Goal: Task Accomplishment & Management: Complete application form

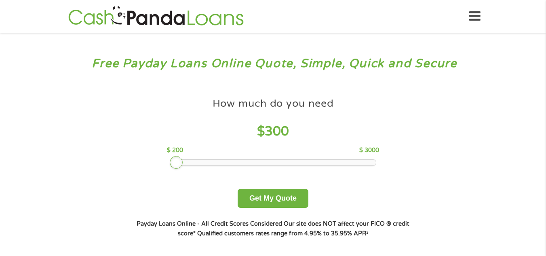
drag, startPoint x: 229, startPoint y: 164, endPoint x: 177, endPoint y: 160, distance: 52.3
click at [177, 160] on div at bounding box center [176, 162] width 13 height 13
drag, startPoint x: 177, startPoint y: 160, endPoint x: 173, endPoint y: 160, distance: 4.8
click at [173, 160] on div at bounding box center [168, 162] width 13 height 13
drag, startPoint x: 172, startPoint y: 162, endPoint x: 178, endPoint y: 162, distance: 6.1
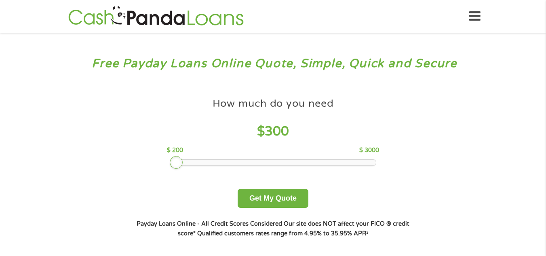
click at [178, 162] on div at bounding box center [176, 162] width 13 height 13
drag, startPoint x: 177, startPoint y: 162, endPoint x: 162, endPoint y: 156, distance: 16.1
click at [166, 156] on div "How much do you need $ 200 $ 200 $ 3000 Get My Quote" at bounding box center [272, 151] width 283 height 114
click at [178, 161] on div at bounding box center [273, 163] width 206 height 6
click at [173, 164] on div at bounding box center [176, 162] width 13 height 13
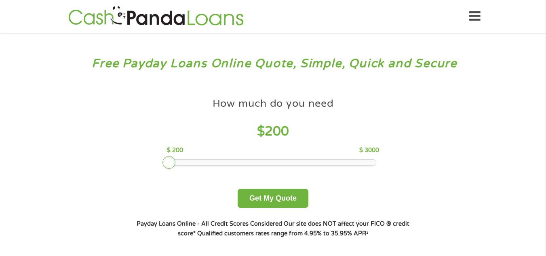
drag, startPoint x: 172, startPoint y: 164, endPoint x: 131, endPoint y: 159, distance: 41.1
click at [131, 159] on div "How much do you need? $300 $500 $750 $900 $1000 $1500 $2000 $2500 $3000 Other a…" at bounding box center [272, 165] width 309 height 171
click at [175, 163] on div at bounding box center [273, 163] width 206 height 6
click at [260, 198] on button "Get My Quote" at bounding box center [273, 198] width 71 height 19
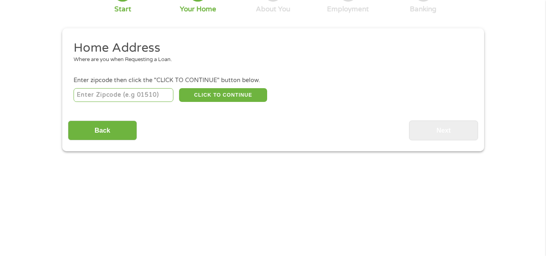
scroll to position [81, 0]
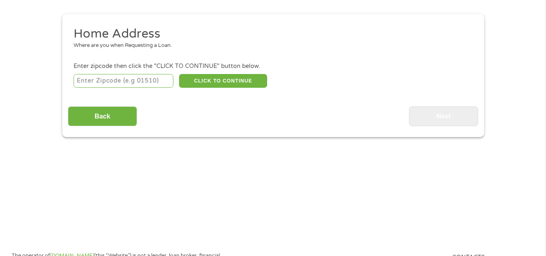
click at [92, 81] on input "number" at bounding box center [124, 81] width 100 height 14
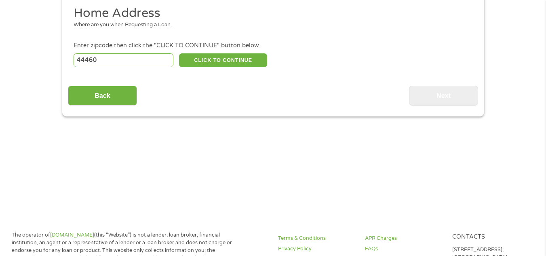
scroll to position [121, 0]
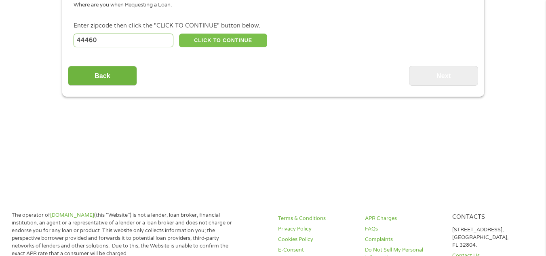
type input "44460"
click at [230, 37] on button "CLICK TO CONTINUE" at bounding box center [223, 41] width 88 height 14
type input "44460"
type input "[GEOGRAPHIC_DATA]"
select select "[US_STATE]"
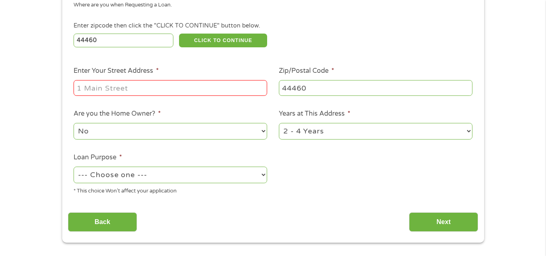
click at [80, 88] on input "Enter Your Street Address *" at bounding box center [171, 87] width 194 height 15
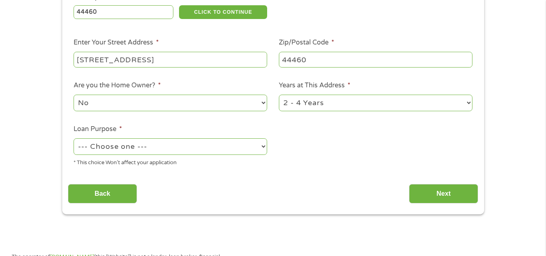
scroll to position [162, 0]
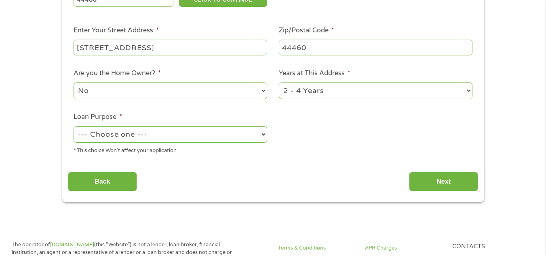
type input "[STREET_ADDRESS]"
click at [264, 91] on select "No Yes" at bounding box center [171, 90] width 194 height 17
select select "yes"
click at [74, 82] on select "No Yes" at bounding box center [171, 90] width 194 height 17
click at [264, 133] on select "--- Choose one --- Pay Bills Debt Consolidation Home Improvement Major Purchase…" at bounding box center [171, 134] width 194 height 17
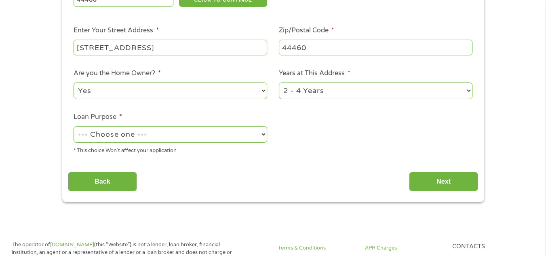
select select "paybills"
click at [74, 126] on select "--- Choose one --- Pay Bills Debt Consolidation Home Improvement Major Purchase…" at bounding box center [171, 134] width 194 height 17
click at [469, 91] on select "1 Year or less 1 - 2 Years 2 - 4 Years Over 4 Years" at bounding box center [376, 90] width 194 height 17
select select "60months"
click at [279, 82] on select "1 Year or less 1 - 2 Years 2 - 4 Years Over 4 Years" at bounding box center [376, 90] width 194 height 17
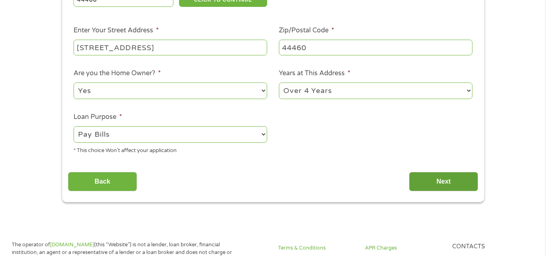
click at [441, 183] on input "Next" at bounding box center [443, 182] width 69 height 20
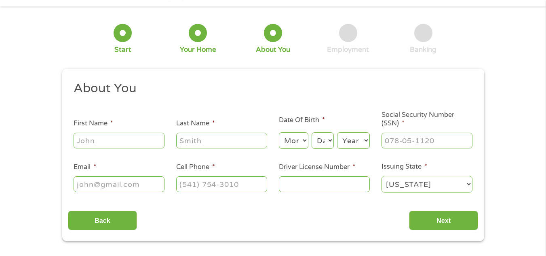
scroll to position [40, 0]
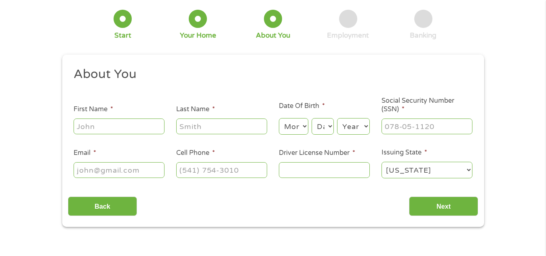
click at [86, 125] on input "First Name *" at bounding box center [119, 125] width 91 height 15
type input "Hollus"
type input "Oleman"
click at [305, 126] on select "Month 1 2 3 4 5 6 7 8 9 10 11 12" at bounding box center [294, 126] width 30 height 17
select select "10"
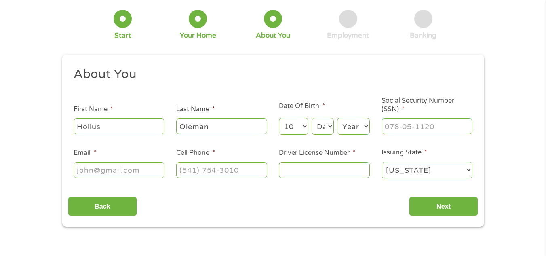
click at [279, 118] on select "Month 1 2 3 4 5 6 7 8 9 10 11 12" at bounding box center [294, 126] width 30 height 17
click at [331, 125] on select "Day 1 2 3 4 5 6 7 8 9 10 11 12 13 14 15 16 17 18 19 20 21 22 23 24 25 26 27 28 …" at bounding box center [323, 126] width 22 height 17
select select "29"
click at [312, 118] on select "Day 1 2 3 4 5 6 7 8 9 10 11 12 13 14 15 16 17 18 19 20 21 22 23 24 25 26 27 28 …" at bounding box center [323, 126] width 22 height 17
click at [364, 126] on select "Year [DATE] 2006 2005 2004 2003 2002 2001 2000 1999 1998 1997 1996 1995 1994 19…" at bounding box center [353, 126] width 33 height 17
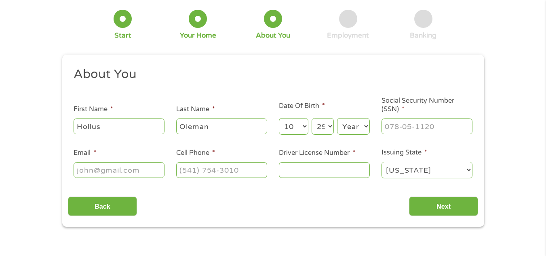
select select "1955"
click at [337, 118] on select "Year [DATE] 2006 2005 2004 2003 2002 2001 2000 1999 1998 1997 1996 1995 1994 19…" at bounding box center [353, 126] width 33 height 17
click at [387, 123] on input "___-__-____" at bounding box center [427, 125] width 91 height 15
type input "554-11-9137"
click at [87, 172] on input "Email *" at bounding box center [119, 169] width 91 height 15
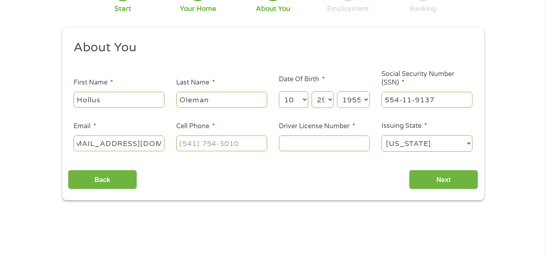
scroll to position [81, 0]
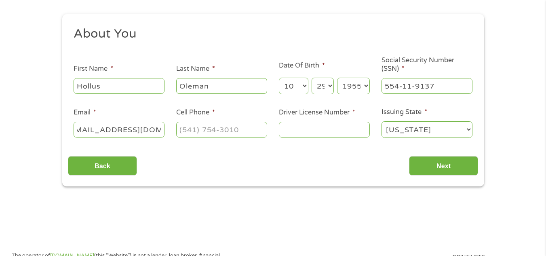
type input "[EMAIL_ADDRESS][DOMAIN_NAME]"
click at [186, 128] on input "(___) ___-____" at bounding box center [221, 129] width 91 height 15
type input "[PHONE_NUMBER]"
click at [301, 129] on input "Driver License Number *" at bounding box center [324, 129] width 91 height 15
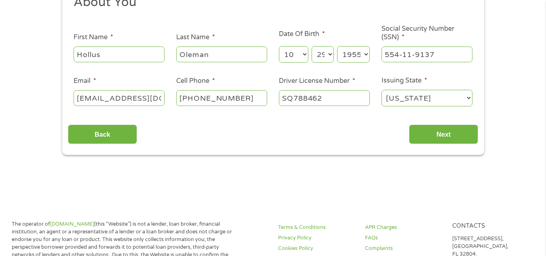
scroll to position [121, 0]
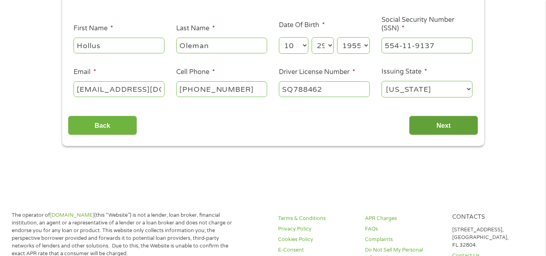
type input "SQ788462"
click at [440, 124] on input "Next" at bounding box center [443, 126] width 69 height 20
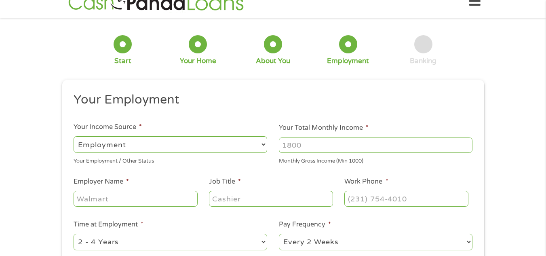
scroll to position [0, 0]
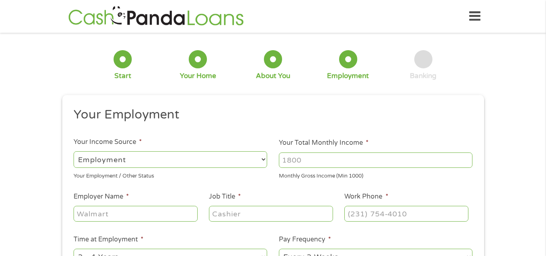
click at [163, 162] on select "--- Choose one --- Employment [DEMOGRAPHIC_DATA] Benefits" at bounding box center [171, 159] width 194 height 17
click at [74, 151] on select "--- Choose one --- Employment [DEMOGRAPHIC_DATA] Benefits" at bounding box center [171, 159] width 194 height 17
click at [304, 160] on input "Your Total Monthly Income *" at bounding box center [376, 159] width 194 height 15
click at [466, 161] on input "1000" at bounding box center [376, 159] width 194 height 15
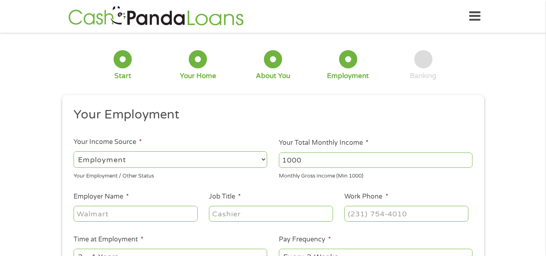
click at [466, 161] on input "1000" at bounding box center [376, 159] width 194 height 15
click at [467, 158] on input "1001" at bounding box center [376, 159] width 194 height 15
click at [467, 157] on input "1002" at bounding box center [376, 159] width 194 height 15
click at [467, 157] on input "1003" at bounding box center [376, 159] width 194 height 15
click at [467, 157] on input "1004" at bounding box center [376, 159] width 194 height 15
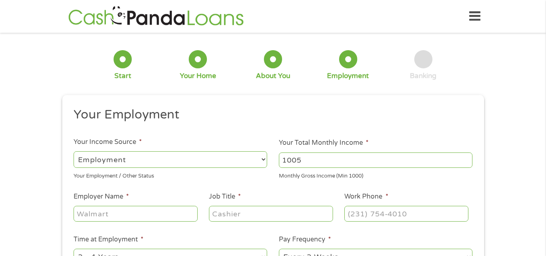
click at [467, 157] on input "1005" at bounding box center [376, 159] width 194 height 15
click at [467, 157] on input "1006" at bounding box center [376, 159] width 194 height 15
click at [467, 157] on input "1007" at bounding box center [376, 159] width 194 height 15
click at [467, 157] on input "1008" at bounding box center [376, 159] width 194 height 15
click at [467, 157] on input "1009" at bounding box center [376, 159] width 194 height 15
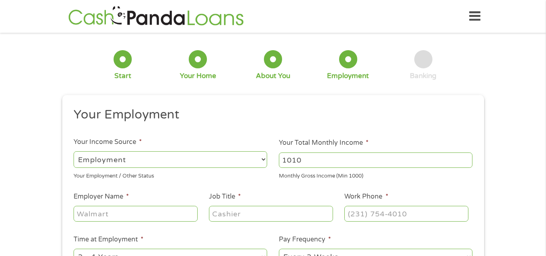
click at [467, 157] on input "1010" at bounding box center [376, 159] width 194 height 15
click at [467, 157] on input "1011" at bounding box center [376, 159] width 194 height 15
click at [467, 157] on input "1012" at bounding box center [376, 159] width 194 height 15
click at [467, 157] on input "1013" at bounding box center [376, 159] width 194 height 15
click at [467, 157] on input "1014" at bounding box center [376, 159] width 194 height 15
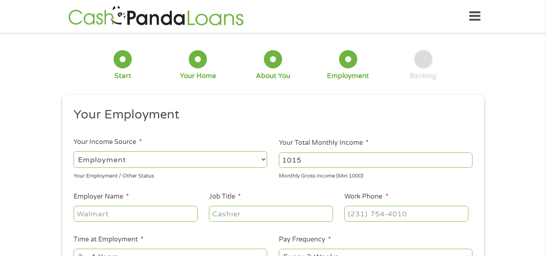
click at [467, 157] on input "1015" at bounding box center [376, 159] width 194 height 15
click at [467, 157] on input "1018" at bounding box center [376, 159] width 194 height 15
click at [467, 157] on input "1019" at bounding box center [376, 159] width 194 height 15
click at [467, 157] on input "1020" at bounding box center [376, 159] width 194 height 15
click at [467, 157] on input "1021" at bounding box center [376, 159] width 194 height 15
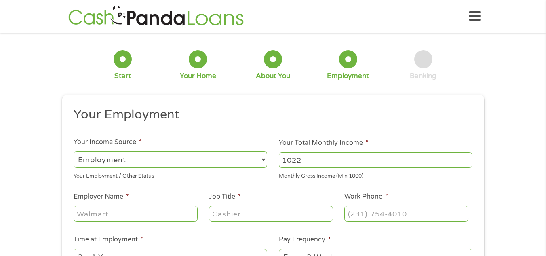
click at [467, 157] on input "1022" at bounding box center [376, 159] width 194 height 15
click at [467, 157] on input "1023" at bounding box center [376, 159] width 194 height 15
click at [467, 157] on input "1024" at bounding box center [376, 159] width 194 height 15
click at [467, 157] on input "1025" at bounding box center [376, 159] width 194 height 15
click at [467, 157] on input "1026" at bounding box center [376, 159] width 194 height 15
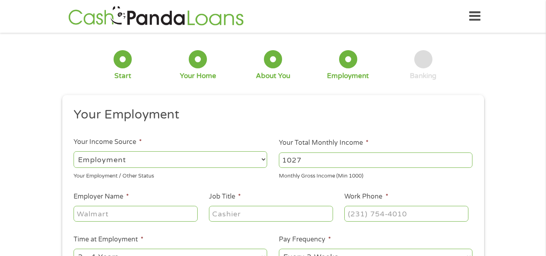
click at [464, 157] on input "1027" at bounding box center [376, 159] width 194 height 15
click at [464, 157] on input "1028" at bounding box center [376, 159] width 194 height 15
click at [464, 157] on input "1029" at bounding box center [376, 159] width 194 height 15
click at [464, 157] on input "1030" at bounding box center [376, 159] width 194 height 15
click at [464, 157] on input "1107" at bounding box center [376, 159] width 194 height 15
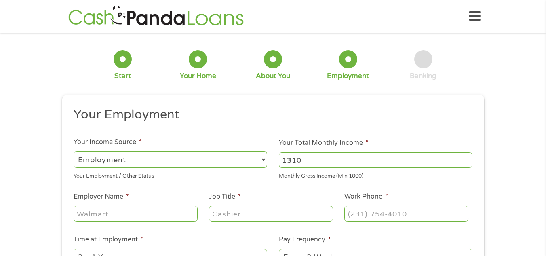
click at [466, 158] on input "1310" at bounding box center [376, 159] width 194 height 15
click at [467, 157] on input "1406" at bounding box center [376, 159] width 194 height 15
click at [466, 158] on input "1512" at bounding box center [376, 159] width 194 height 15
drag, startPoint x: 466, startPoint y: 158, endPoint x: 453, endPoint y: 180, distance: 26.1
click at [463, 164] on input "1700" at bounding box center [376, 159] width 194 height 15
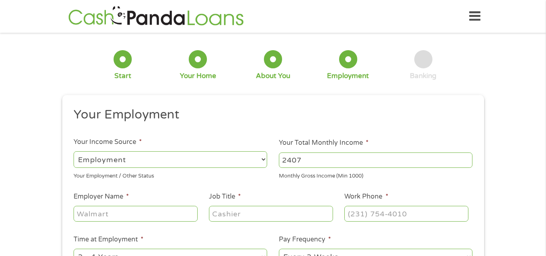
click at [466, 158] on input "2407" at bounding box center [376, 159] width 194 height 15
click at [467, 161] on input "2406" at bounding box center [376, 159] width 194 height 15
click at [467, 161] on input "2404" at bounding box center [376, 159] width 194 height 15
click at [467, 161] on input "2403" at bounding box center [376, 159] width 194 height 15
type input "2401"
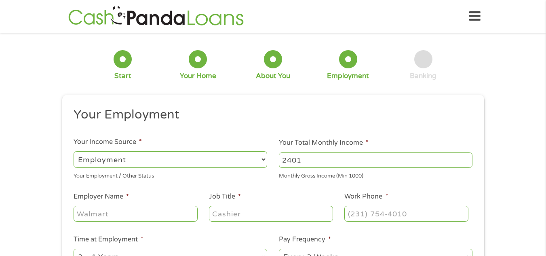
click at [467, 161] on input "2401" at bounding box center [376, 159] width 194 height 15
click at [467, 174] on div "Monthly Gross Income (Min 1000)" at bounding box center [376, 174] width 194 height 11
click at [86, 213] on input "Employer Name *" at bounding box center [136, 213] width 124 height 15
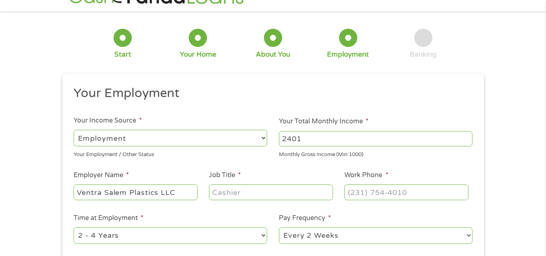
scroll to position [40, 0]
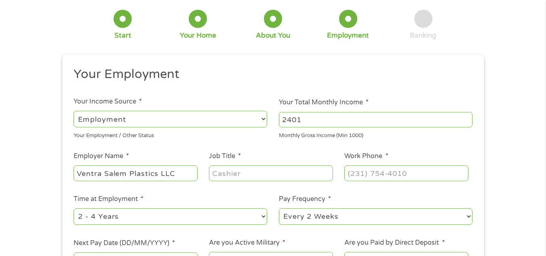
type input "Ventra Salem Plastics LLC"
click at [227, 171] on input "Job Title *" at bounding box center [271, 172] width 124 height 15
type input "Operator"
click at [348, 172] on input "(___) ___-____" at bounding box center [406, 172] width 124 height 15
type input "[PHONE_NUMBER]"
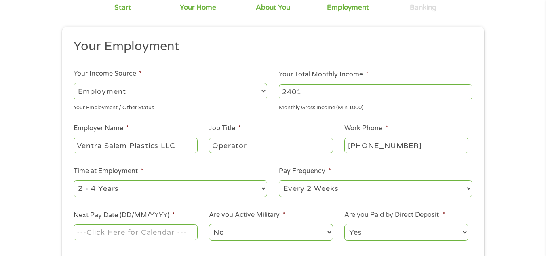
scroll to position [81, 0]
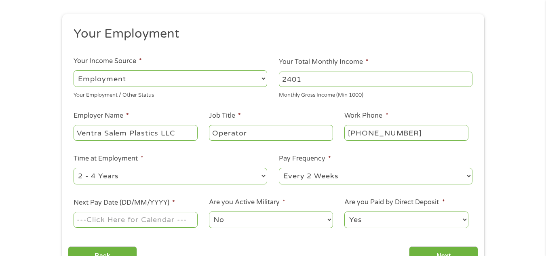
click at [261, 176] on select "--- Choose one --- 1 Year or less 1 - 2 Years 2 - 4 Years Over 4 Years" at bounding box center [171, 176] width 194 height 17
select select "60months"
click at [74, 168] on select "--- Choose one --- 1 Year or less 1 - 2 Years 2 - 4 Years Over 4 Years" at bounding box center [171, 176] width 194 height 17
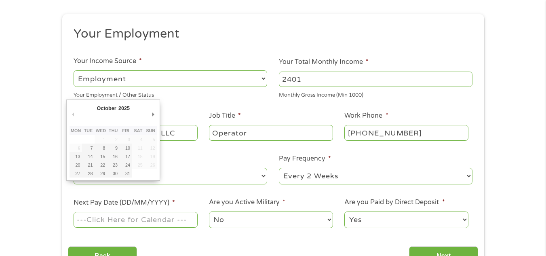
drag, startPoint x: 162, startPoint y: 215, endPoint x: 162, endPoint y: 219, distance: 4.1
click at [162, 217] on input "Next Pay Date (DD/MM/YYYY) *" at bounding box center [136, 219] width 124 height 15
type input "[DATE]"
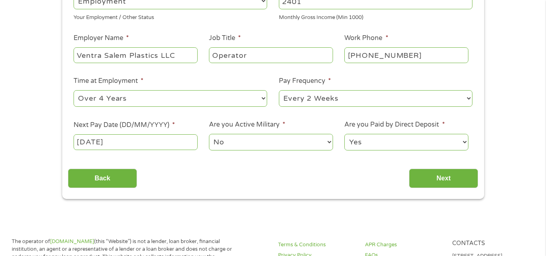
scroll to position [162, 0]
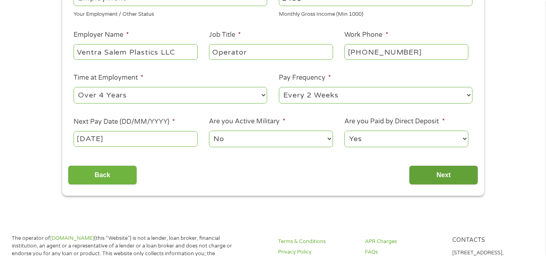
click at [432, 173] on input "Next" at bounding box center [443, 175] width 69 height 20
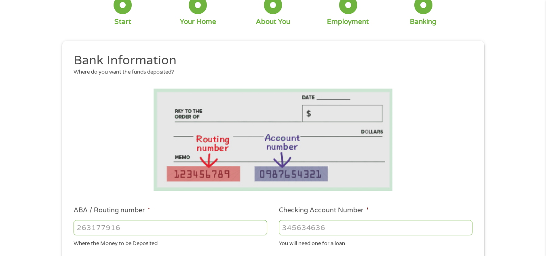
scroll to position [81, 0]
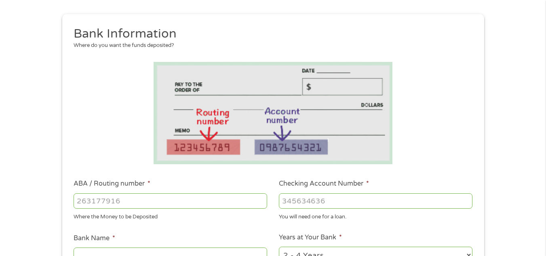
click at [78, 198] on input "ABA / Routing number *" at bounding box center [171, 200] width 194 height 15
type input "241070417"
type input "CITIZENS BANK NA"
type input "241070417"
click at [299, 200] on input "Checking Account Number *" at bounding box center [376, 200] width 194 height 15
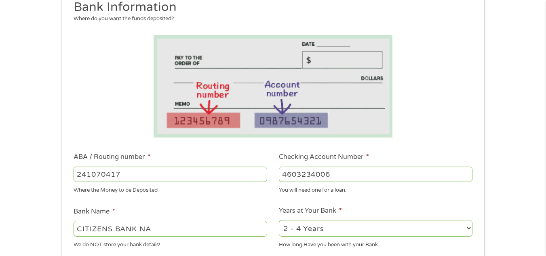
scroll to position [162, 0]
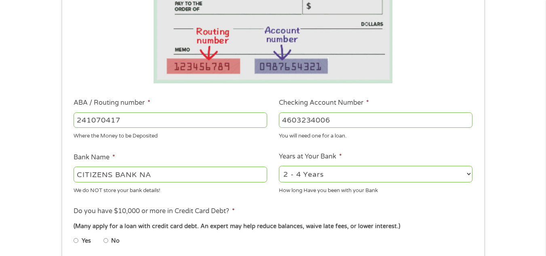
type input "4603234006"
click at [470, 173] on select "2 - 4 Years 6 - 12 Months 1 - 2 Years Over 4 Years" at bounding box center [376, 174] width 194 height 17
click at [367, 174] on select "2 - 4 Years 6 - 12 Months 1 - 2 Years Over 4 Years" at bounding box center [376, 174] width 194 height 17
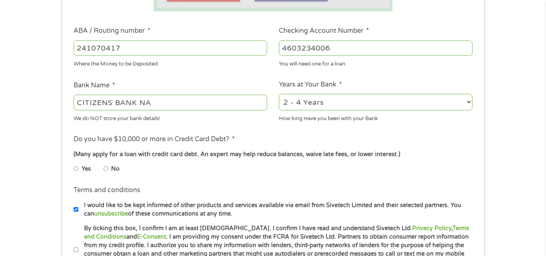
scroll to position [242, 0]
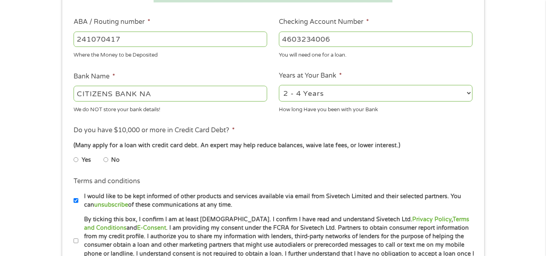
click at [106, 158] on input "No" at bounding box center [105, 159] width 5 height 13
radio input "true"
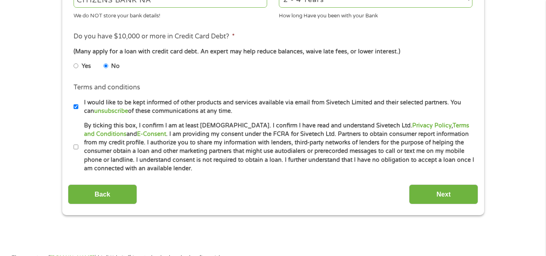
scroll to position [364, 0]
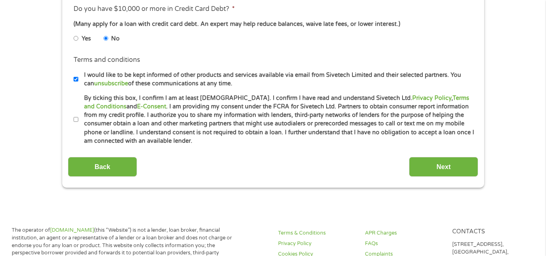
click at [75, 119] on input "By ticking this box, I confirm I am at least [DEMOGRAPHIC_DATA]. I confirm I ha…" at bounding box center [76, 119] width 5 height 13
checkbox input "true"
click at [446, 169] on input "Next" at bounding box center [443, 167] width 69 height 20
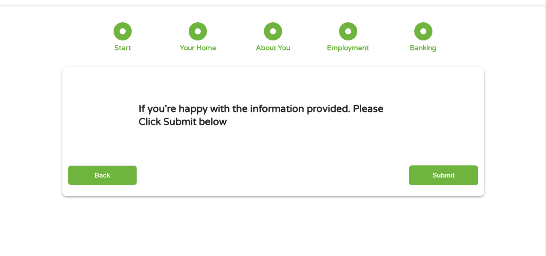
scroll to position [0, 0]
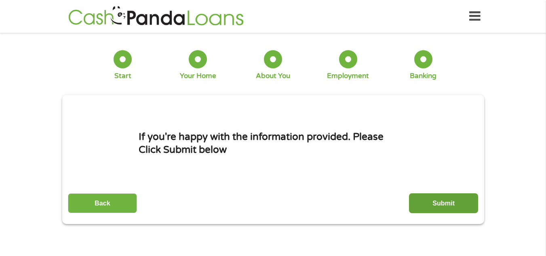
click at [456, 201] on input "Submit" at bounding box center [443, 203] width 69 height 20
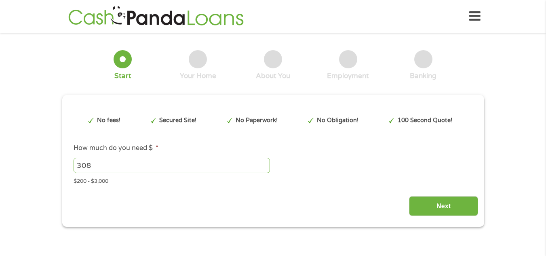
click at [263, 167] on input "308" at bounding box center [172, 165] width 196 height 15
click at [263, 167] on input "306" at bounding box center [172, 165] width 196 height 15
click at [263, 167] on input "303" at bounding box center [172, 165] width 196 height 15
click at [263, 167] on input "302" at bounding box center [172, 165] width 196 height 15
click at [264, 167] on input "298" at bounding box center [172, 165] width 196 height 15
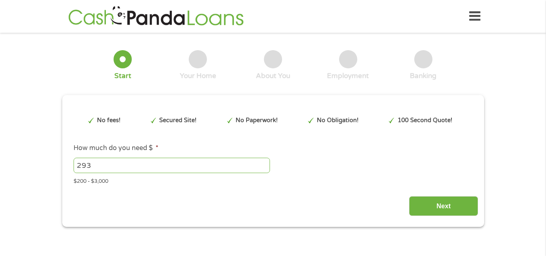
click at [262, 169] on input "293" at bounding box center [172, 165] width 196 height 15
drag, startPoint x: 262, startPoint y: 169, endPoint x: 261, endPoint y: 174, distance: 4.9
click at [261, 173] on input "285" at bounding box center [172, 165] width 196 height 15
click at [263, 169] on input "284" at bounding box center [172, 165] width 196 height 15
click at [263, 169] on input "283" at bounding box center [172, 165] width 196 height 15
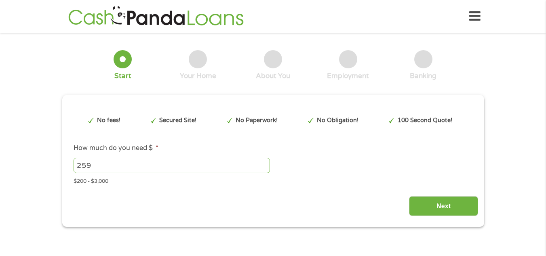
click at [263, 169] on input "259" at bounding box center [172, 165] width 196 height 15
click at [263, 169] on input "258" at bounding box center [172, 165] width 196 height 15
click at [263, 169] on input "257" at bounding box center [172, 165] width 196 height 15
click at [263, 169] on input "256" at bounding box center [172, 165] width 196 height 15
click at [263, 169] on input "255" at bounding box center [172, 165] width 196 height 15
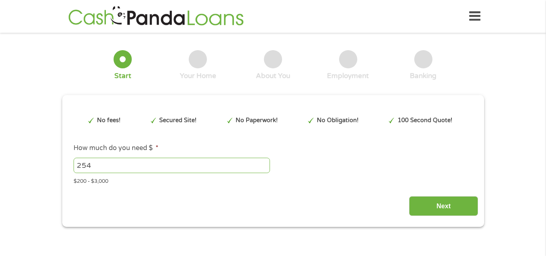
click at [263, 169] on input "254" at bounding box center [172, 165] width 196 height 15
click at [263, 169] on input "253" at bounding box center [172, 165] width 196 height 15
click at [263, 169] on input "252" at bounding box center [172, 165] width 196 height 15
click at [262, 169] on input "251" at bounding box center [172, 165] width 196 height 15
type input "250"
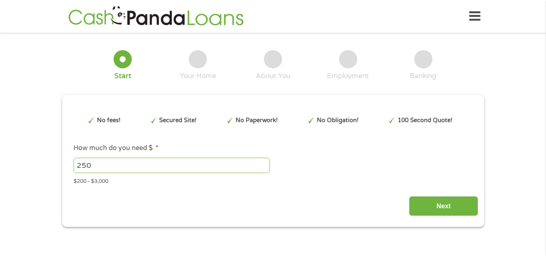
click at [264, 168] on input "250" at bounding box center [172, 165] width 196 height 15
click at [447, 203] on input "Next" at bounding box center [443, 206] width 69 height 20
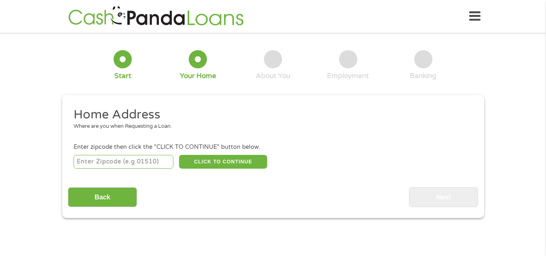
click at [78, 165] on input "number" at bounding box center [124, 162] width 100 height 14
type input "44460"
click at [213, 159] on button "CLICK TO CONTINUE" at bounding box center [223, 162] width 88 height 14
type input "44460"
type input "[GEOGRAPHIC_DATA]"
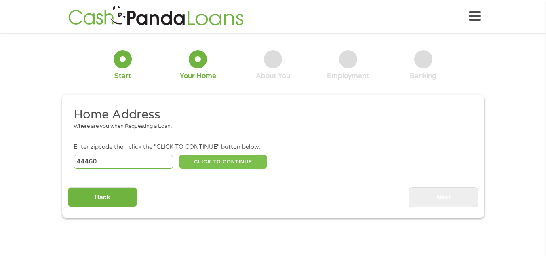
select select "[US_STATE]"
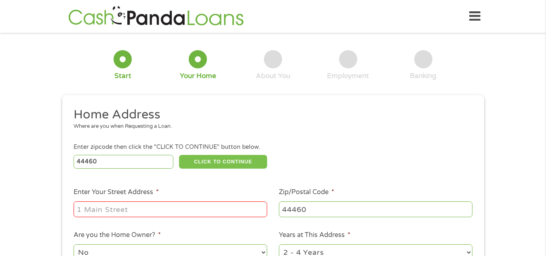
scroll to position [40, 0]
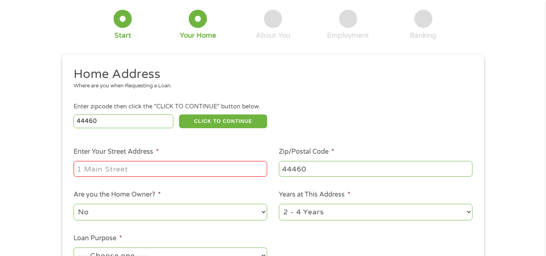
click at [97, 166] on input "Enter Your Street Address *" at bounding box center [171, 168] width 194 height 15
type input "1360 W State St lot 32"
click at [263, 211] on select "No Yes" at bounding box center [171, 212] width 194 height 17
select select "yes"
click at [74, 204] on select "No Yes" at bounding box center [171, 212] width 194 height 17
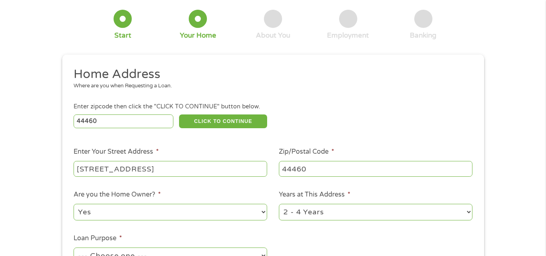
click at [467, 210] on select "1 Year or less 1 - 2 Years 2 - 4 Years Over 4 Years" at bounding box center [376, 212] width 194 height 17
select select "60months"
click at [279, 204] on select "1 Year or less 1 - 2 Years 2 - 4 Years Over 4 Years" at bounding box center [376, 212] width 194 height 17
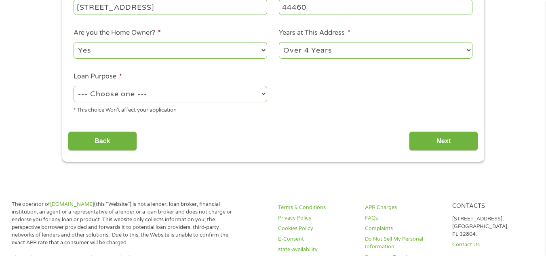
scroll to position [162, 0]
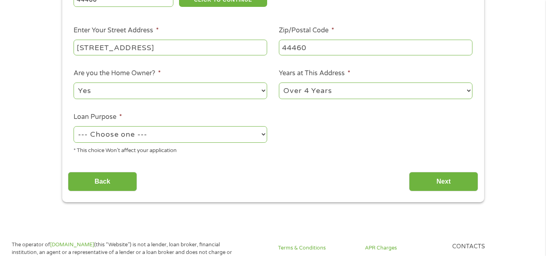
click at [263, 133] on select "--- Choose one --- Pay Bills Debt Consolidation Home Improvement Major Purchase…" at bounding box center [171, 134] width 194 height 17
select select "shorttermcash"
click at [74, 126] on select "--- Choose one --- Pay Bills Debt Consolidation Home Improvement Major Purchase…" at bounding box center [171, 134] width 194 height 17
click at [441, 183] on input "Next" at bounding box center [443, 182] width 69 height 20
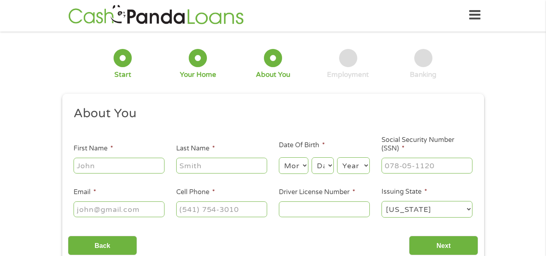
scroll to position [0, 0]
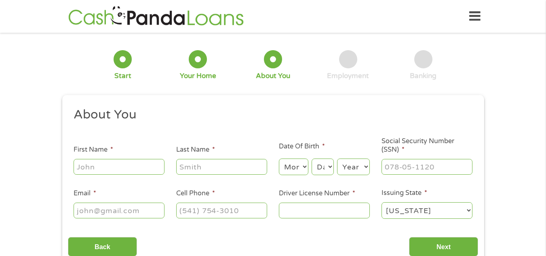
drag, startPoint x: 74, startPoint y: 167, endPoint x: 222, endPoint y: 177, distance: 148.7
click at [77, 167] on input "First Name *" at bounding box center [119, 166] width 91 height 15
type input "Hollus"
type input "Oleman"
click at [306, 168] on select "Month 1 2 3 4 5 6 7 8 9 10 11 12" at bounding box center [294, 166] width 30 height 17
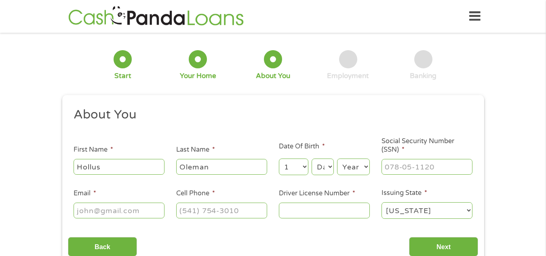
select select "10"
click at [279, 158] on select "Month 1 2 3 4 5 6 7 8 9 10 11 12" at bounding box center [294, 166] width 30 height 17
click at [326, 166] on select "Day 1 2 3 4 5 6 7 8 9 10 11 12 13 14 15 16 17 18 19 20 21 22 23 24 25 26 27 28 …" at bounding box center [323, 166] width 22 height 17
select select "29"
click at [312, 158] on select "Day 1 2 3 4 5 6 7 8 9 10 11 12 13 14 15 16 17 18 19 20 21 22 23 24 25 26 27 28 …" at bounding box center [323, 166] width 22 height 17
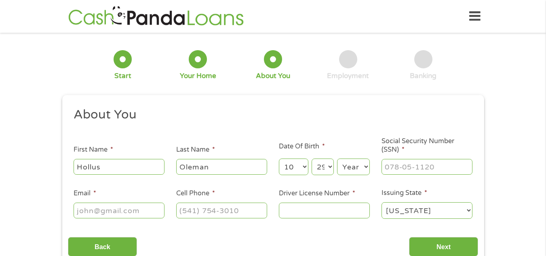
click at [366, 167] on select "Year [DATE] 2006 2005 2004 2003 2002 2001 2000 1999 1998 1997 1996 1995 1994 19…" at bounding box center [353, 166] width 33 height 17
select select "1955"
click at [337, 158] on select "Year [DATE] 2006 2005 2004 2003 2002 2001 2000 1999 1998 1997 1996 1995 1994 19…" at bounding box center [353, 166] width 33 height 17
click at [398, 166] on input "___-__-____" at bounding box center [427, 166] width 91 height 15
type input "554-11-9137"
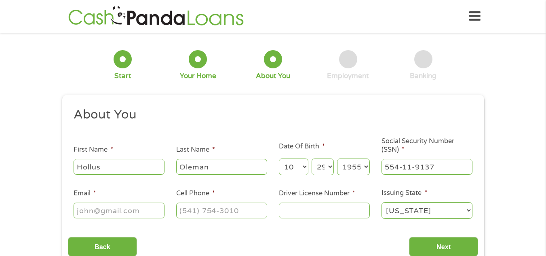
click at [78, 211] on input "Email *" at bounding box center [119, 209] width 91 height 15
type input "[EMAIL_ADDRESS][DOMAIN_NAME]"
drag, startPoint x: 193, startPoint y: 211, endPoint x: 196, endPoint y: 206, distance: 6.0
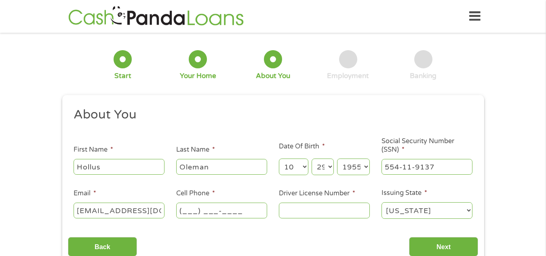
click at [193, 211] on input "(___) ___-____" at bounding box center [221, 209] width 91 height 15
type input "[PHONE_NUMBER]"
click at [294, 213] on input "Driver License Number *" at bounding box center [324, 209] width 91 height 15
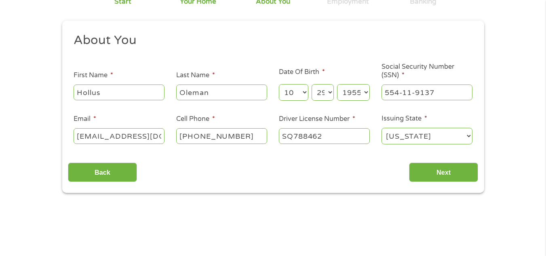
scroll to position [81, 0]
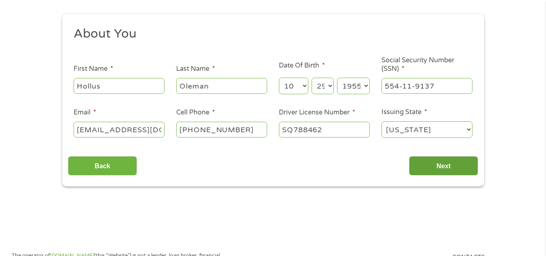
type input "SQ788462"
click at [445, 169] on input "Next" at bounding box center [443, 166] width 69 height 20
click at [436, 162] on input "Next" at bounding box center [443, 166] width 69 height 20
click at [467, 126] on select "Alabama Alaska Arizona Arkansas California Colorado Connecticut Delaware Distri…" at bounding box center [427, 129] width 91 height 17
click at [382, 121] on select "Alabama Alaska Arizona Arkansas California Colorado Connecticut Delaware Distri…" at bounding box center [427, 129] width 91 height 17
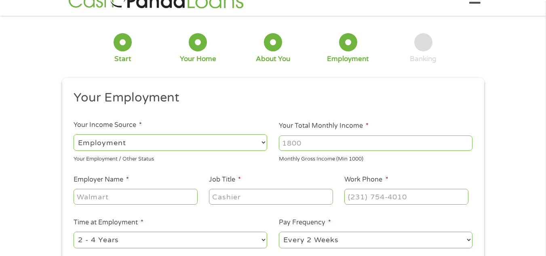
scroll to position [0, 0]
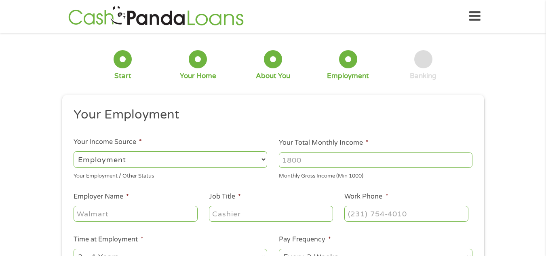
click at [283, 160] on input "Your Total Monthly Income *" at bounding box center [376, 159] width 194 height 15
click at [466, 158] on input "1007" at bounding box center [376, 159] width 194 height 15
click at [466, 158] on input "2390" at bounding box center [376, 159] width 194 height 15
click at [466, 158] on input "2396" at bounding box center [376, 159] width 194 height 15
click at [466, 158] on input "2398" at bounding box center [376, 159] width 194 height 15
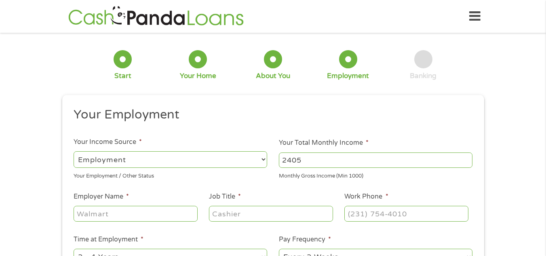
type input "2405"
click at [466, 158] on input "2405" at bounding box center [376, 159] width 194 height 15
click at [367, 183] on ul "Your Employment Your Income Source * --- Choose one --- Employment Self Employe…" at bounding box center [273, 211] width 410 height 209
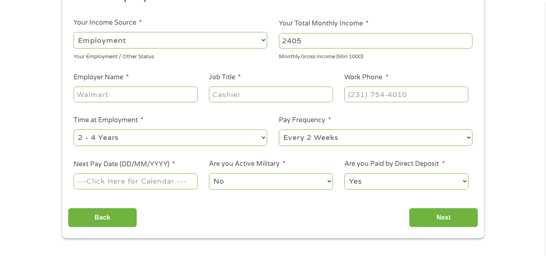
scroll to position [121, 0]
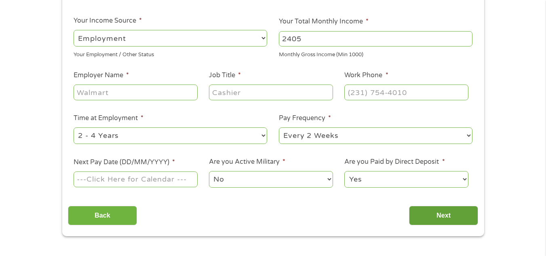
click at [432, 217] on input "Next" at bounding box center [443, 216] width 69 height 20
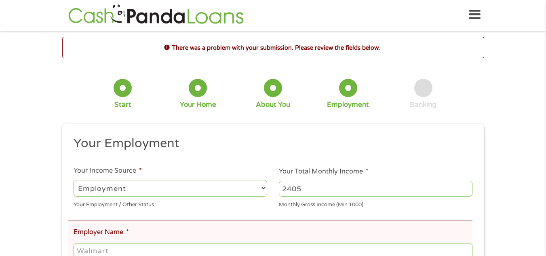
scroll to position [0, 0]
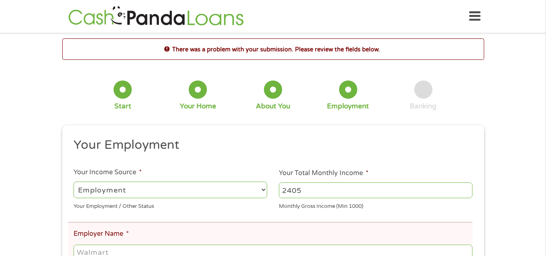
click at [79, 188] on select "--- Choose one --- Employment [DEMOGRAPHIC_DATA] Benefits" at bounding box center [171, 189] width 194 height 17
click at [74, 181] on select "--- Choose one --- Employment [DEMOGRAPHIC_DATA] Benefits" at bounding box center [171, 189] width 194 height 17
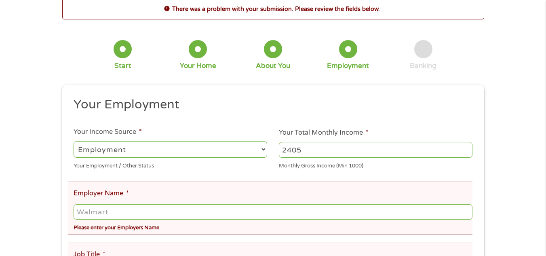
scroll to position [81, 0]
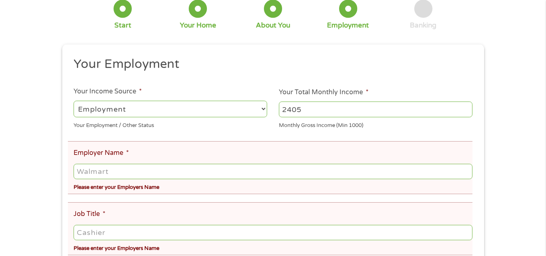
click at [82, 173] on input "Employer Name *" at bounding box center [273, 171] width 398 height 15
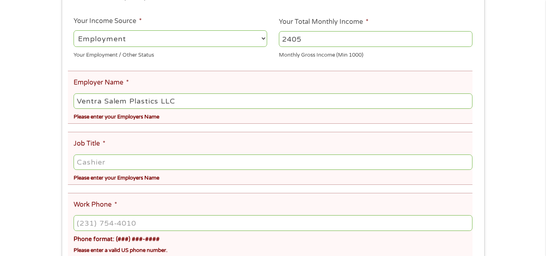
scroll to position [162, 0]
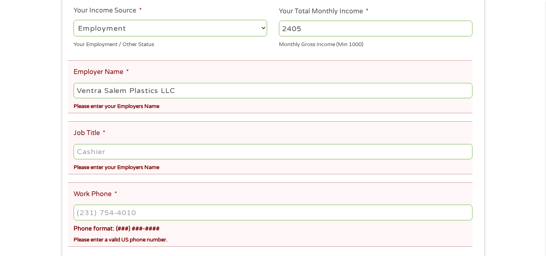
type input "Ventra Salem Plastics LLC"
click at [78, 150] on input "Job Title *" at bounding box center [273, 151] width 398 height 15
type input "Operator"
click at [213, 131] on li "Job Title * Operator Please enter your Employers Name" at bounding box center [270, 147] width 405 height 53
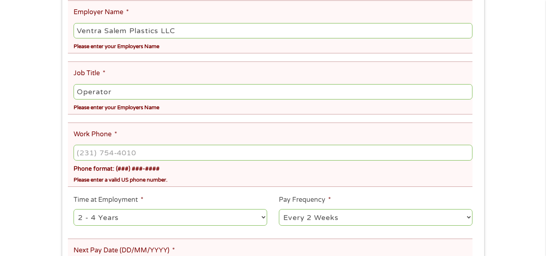
scroll to position [242, 0]
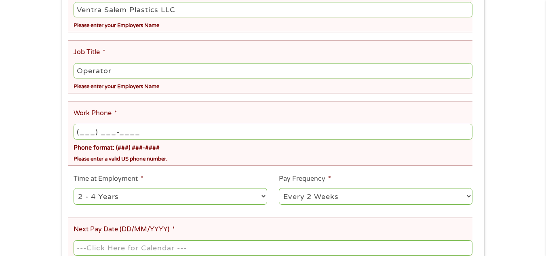
drag, startPoint x: 84, startPoint y: 131, endPoint x: 118, endPoint y: 118, distance: 36.9
click at [84, 130] on input "(___) ___-____" at bounding box center [273, 131] width 398 height 15
click at [80, 132] on input "(_3_) ___-____" at bounding box center [273, 131] width 398 height 15
click at [90, 131] on input "(33_) ___-____" at bounding box center [273, 131] width 398 height 15
type input "[PHONE_NUMBER]"
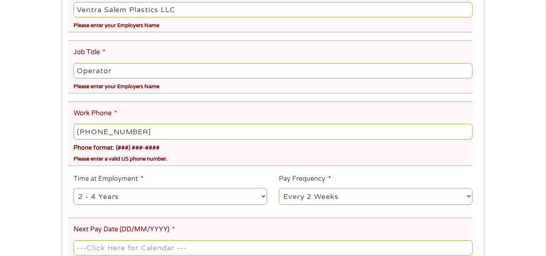
click at [228, 157] on div "Please enter a valid US phone number." at bounding box center [273, 157] width 398 height 11
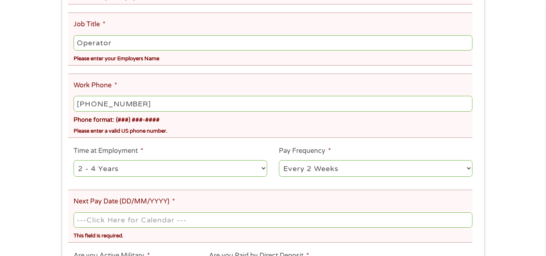
scroll to position [323, 0]
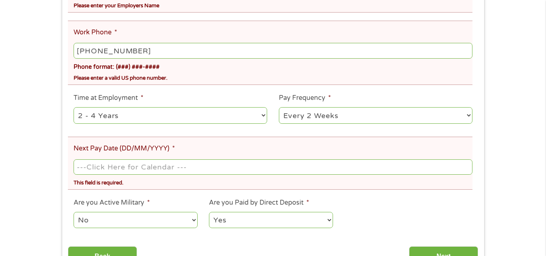
click at [264, 114] on select "--- Choose one --- 1 Year or less 1 - 2 Years 2 - 4 Years Over 4 Years" at bounding box center [171, 115] width 194 height 17
select select "60months"
click at [74, 107] on select "--- Choose one --- 1 Year or less 1 - 2 Years 2 - 4 Years Over 4 Years" at bounding box center [171, 115] width 194 height 17
click at [213, 127] on ul "Your Employment Your Income Source * --- Choose one --- Employment Self Employe…" at bounding box center [273, 25] width 410 height 422
click at [468, 115] on select "--- Choose one --- Every 2 Weeks Every Week Monthly Semi-Monthly" at bounding box center [376, 115] width 194 height 17
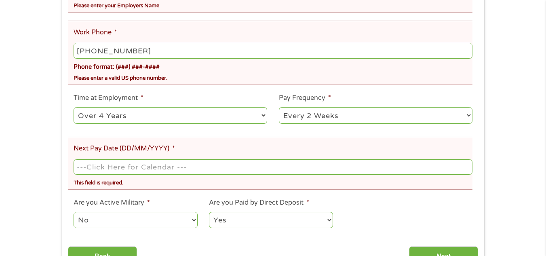
select select "monthly"
click at [279, 107] on select "--- Choose one --- Every 2 Weeks Every Week Monthly Semi-Monthly" at bounding box center [376, 115] width 194 height 17
click at [402, 132] on ul "Your Employment Your Income Source * --- Choose one --- Employment Self Employe…" at bounding box center [273, 25] width 410 height 422
click at [92, 165] on input "Next Pay Date (DD/MM/YYYY) *" at bounding box center [273, 166] width 398 height 15
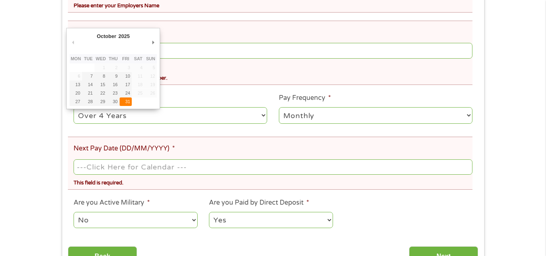
type input "31/10/2025"
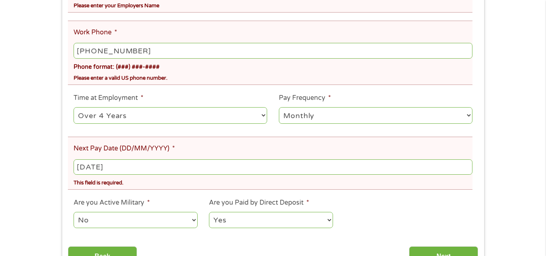
click at [154, 181] on div "This field is required." at bounding box center [273, 181] width 398 height 11
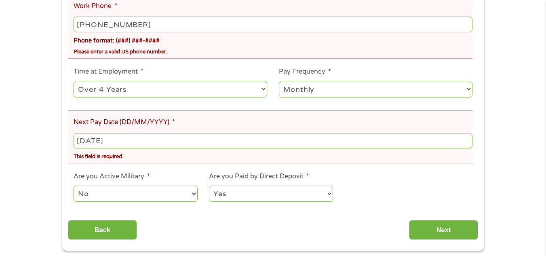
scroll to position [364, 0]
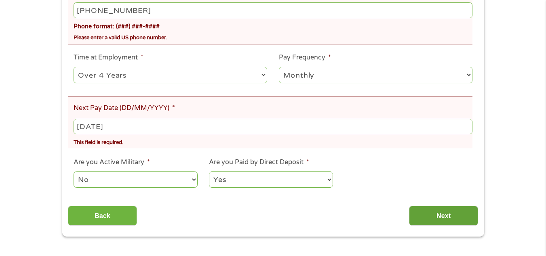
click at [443, 217] on input "Next" at bounding box center [443, 216] width 69 height 20
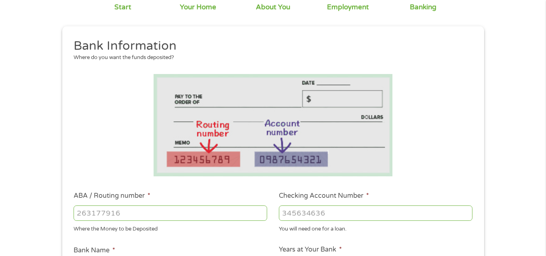
scroll to position [121, 0]
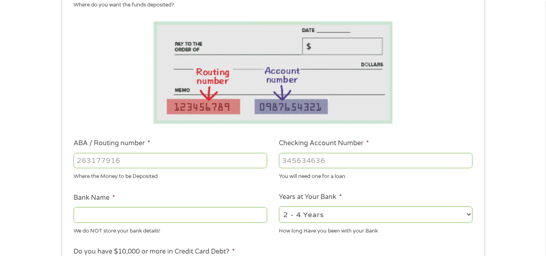
click at [80, 162] on input "ABA / Routing number *" at bounding box center [171, 160] width 194 height 15
type input "241070417"
type input "CITIZENS BANK NA"
type input "241070417"
click at [282, 158] on input "Checking Account Number *" at bounding box center [376, 160] width 194 height 15
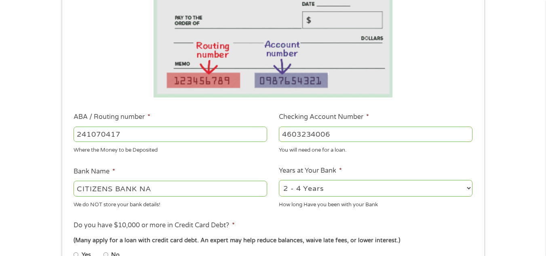
scroll to position [162, 0]
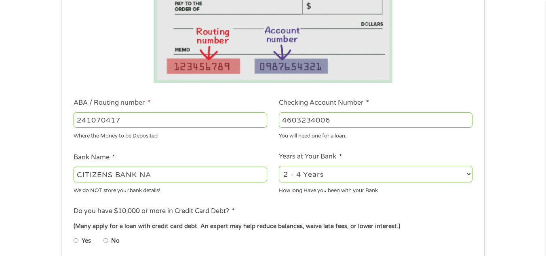
type input "4603234006"
click at [407, 143] on ul "Bank Information Where do you want the funds deposited? ABA / Routing number * …" at bounding box center [273, 146] width 410 height 403
click at [469, 171] on select "2 - 4 Years 6 - 12 Months 1 - 2 Years Over 4 Years" at bounding box center [376, 174] width 194 height 17
click at [400, 171] on select "2 - 4 Years 6 - 12 Months 1 - 2 Years Over 4 Years" at bounding box center [376, 174] width 194 height 17
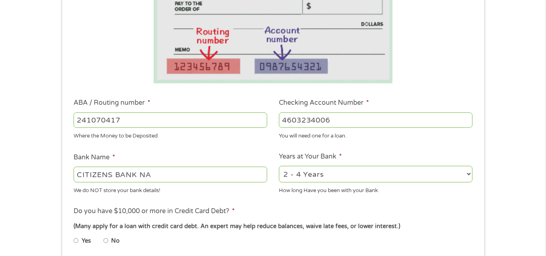
click at [427, 137] on div "You will need one for a loan." at bounding box center [376, 134] width 194 height 11
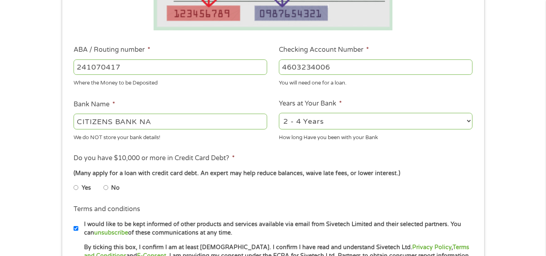
scroll to position [242, 0]
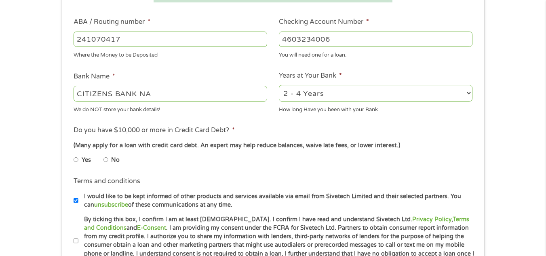
click at [105, 159] on input "No" at bounding box center [105, 159] width 5 height 13
radio input "true"
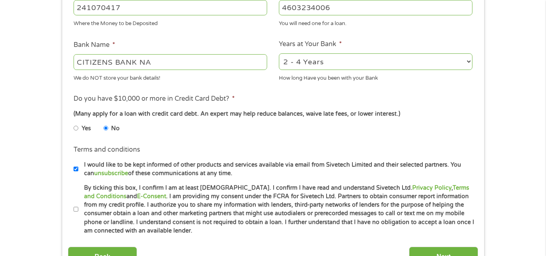
scroll to position [323, 0]
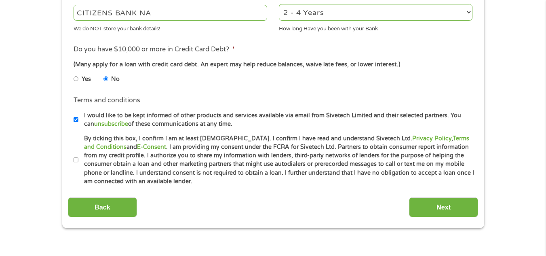
click at [76, 159] on input "By ticking this box, I confirm I am at least [DEMOGRAPHIC_DATA]. I confirm I ha…" at bounding box center [76, 160] width 5 height 13
checkbox input "true"
click at [437, 209] on input "Next" at bounding box center [443, 207] width 69 height 20
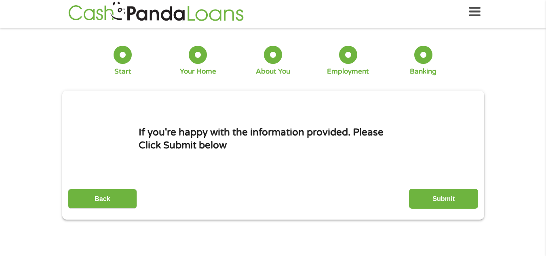
scroll to position [0, 0]
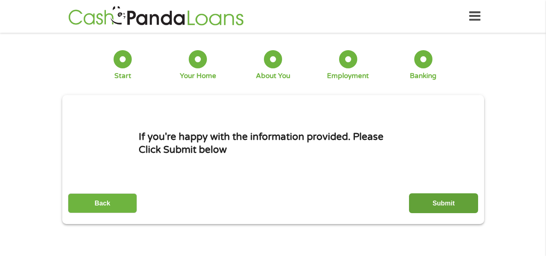
click at [433, 205] on input "Submit" at bounding box center [443, 203] width 69 height 20
